Goal: Complete application form

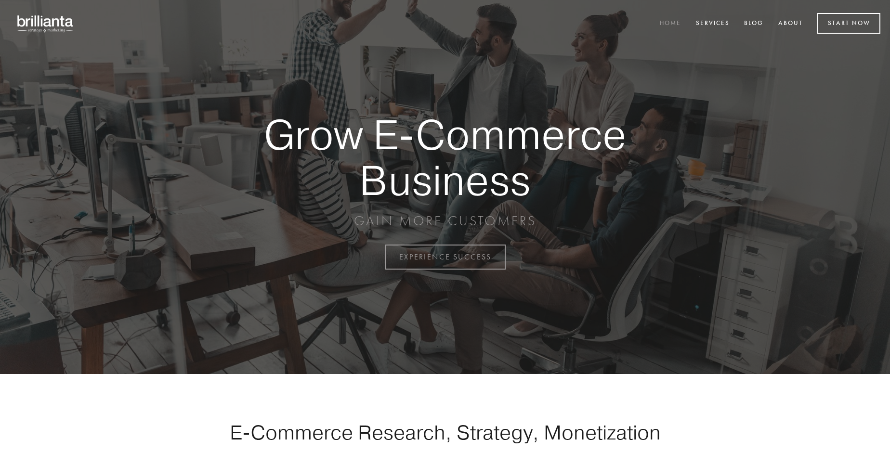
scroll to position [2524, 0]
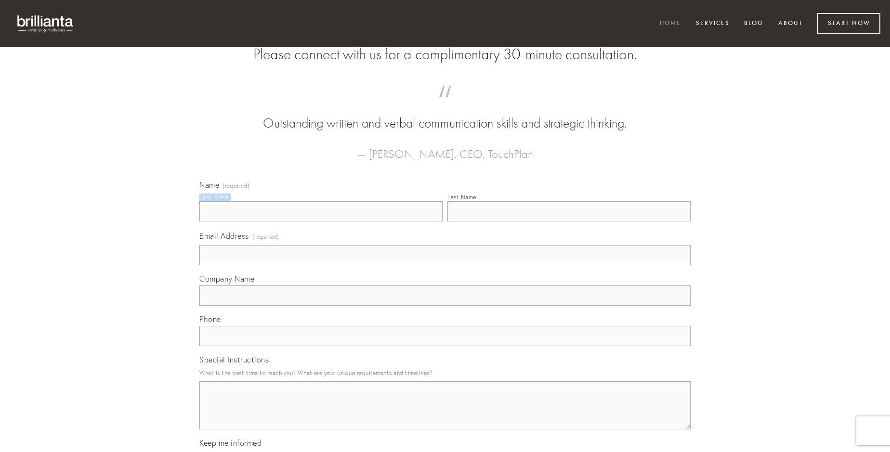
type input "[PERSON_NAME] I"
click at [569, 222] on input "Last Name" at bounding box center [568, 211] width 243 height 20
type input "[PERSON_NAME] I"
click at [445, 265] on input "Email Address (required)" at bounding box center [444, 255] width 491 height 20
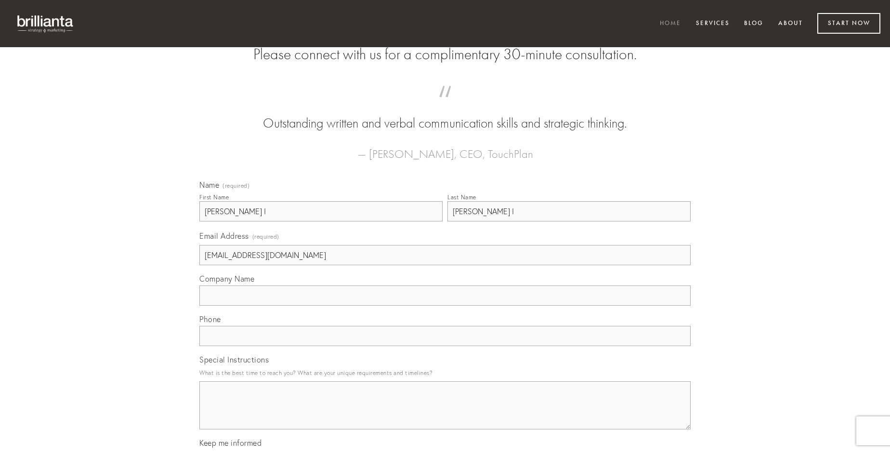
type input "[EMAIL_ADDRESS][DOMAIN_NAME]"
click at [445, 306] on input "Company Name" at bounding box center [444, 296] width 491 height 20
type input "suasoria"
click at [445, 346] on input "text" at bounding box center [444, 336] width 491 height 20
click at [445, 414] on textarea "Special Instructions" at bounding box center [444, 405] width 491 height 48
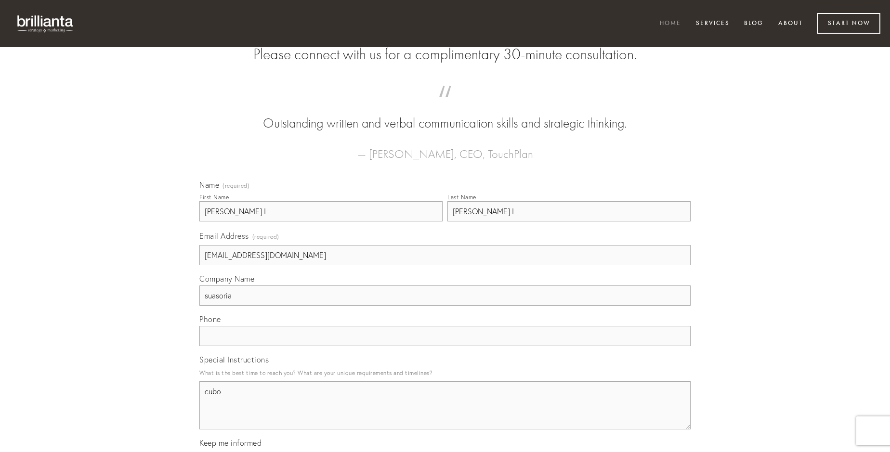
type textarea "cubo"
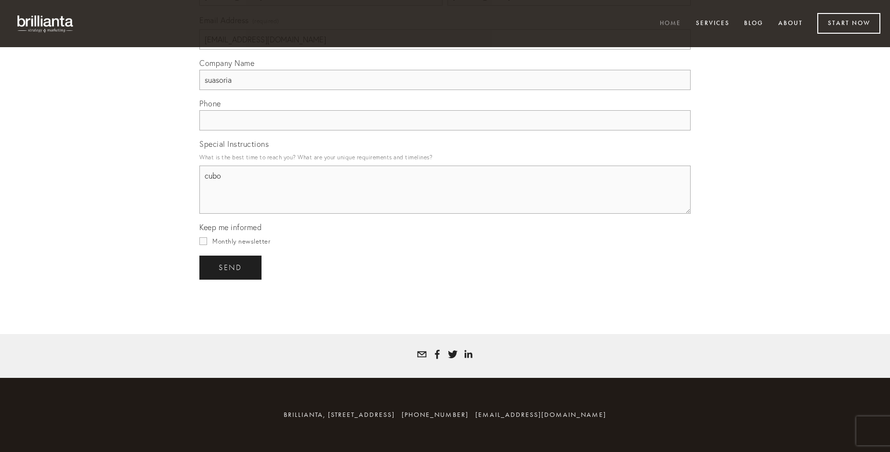
click at [231, 267] on span "send" at bounding box center [231, 267] width 24 height 9
